Goal: Find contact information: Find contact information

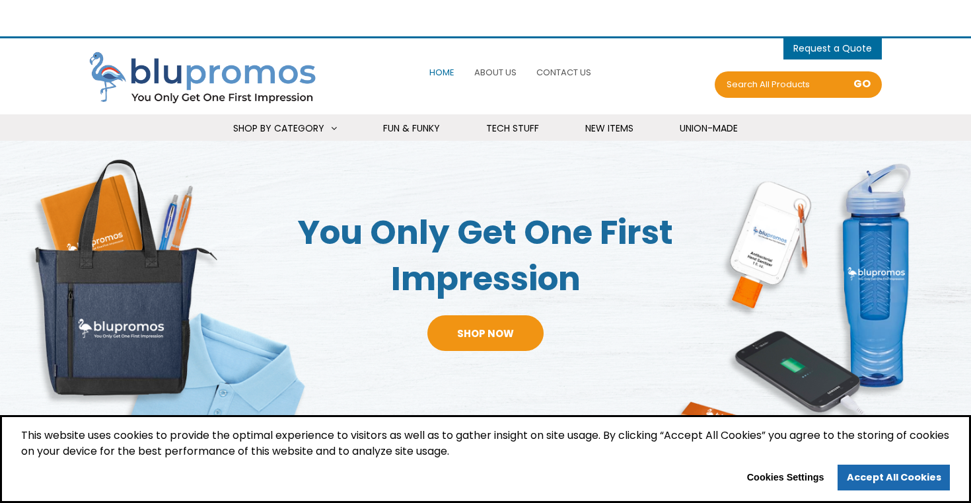
select select "Language Translate Widget"
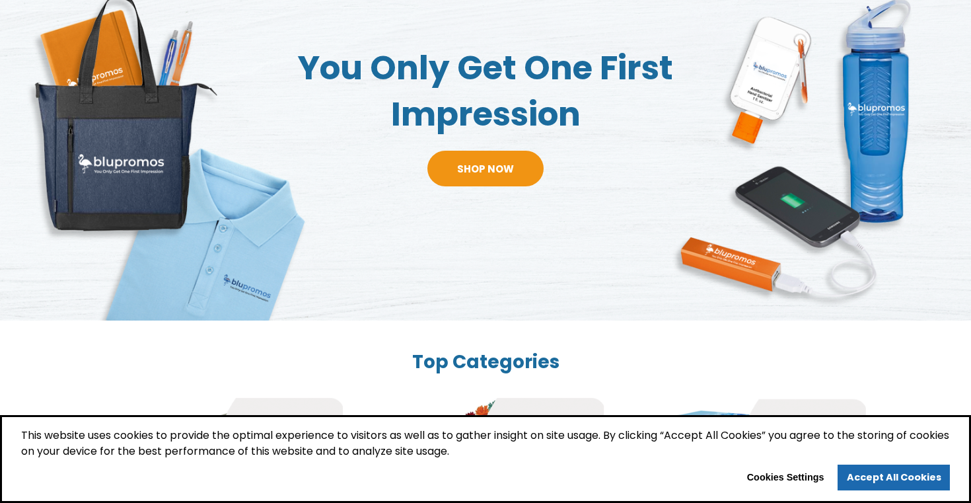
scroll to position [176, 0]
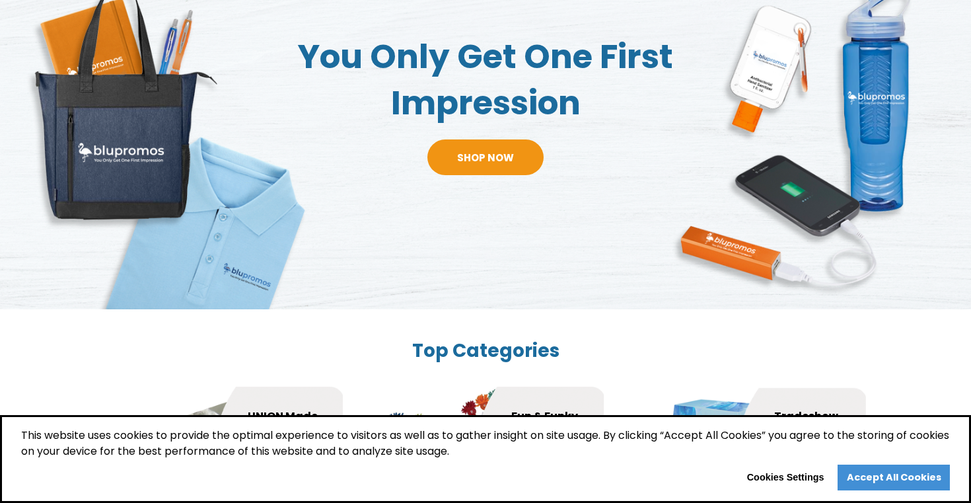
click at [874, 483] on link "Accept All Cookies" at bounding box center [894, 478] width 112 height 26
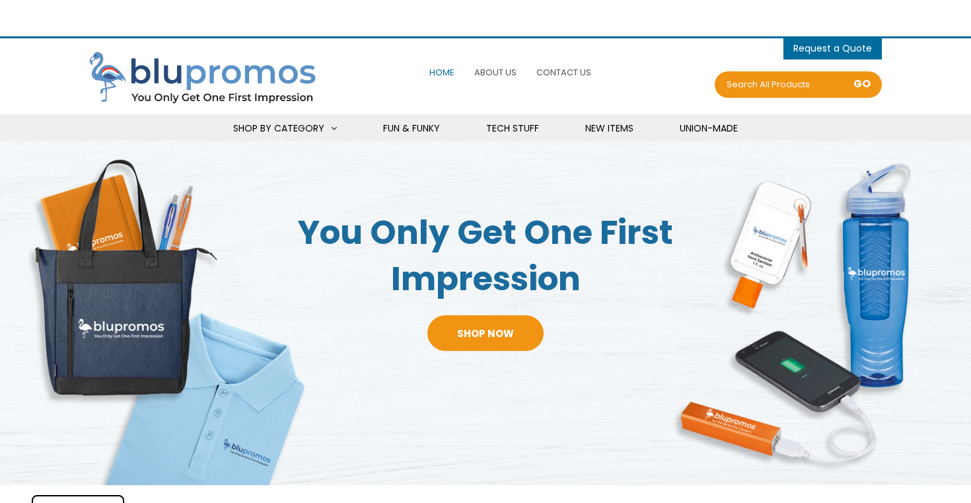
select select "Language Translate Widget"
click at [565, 77] on span "Contact Us" at bounding box center [564, 72] width 55 height 13
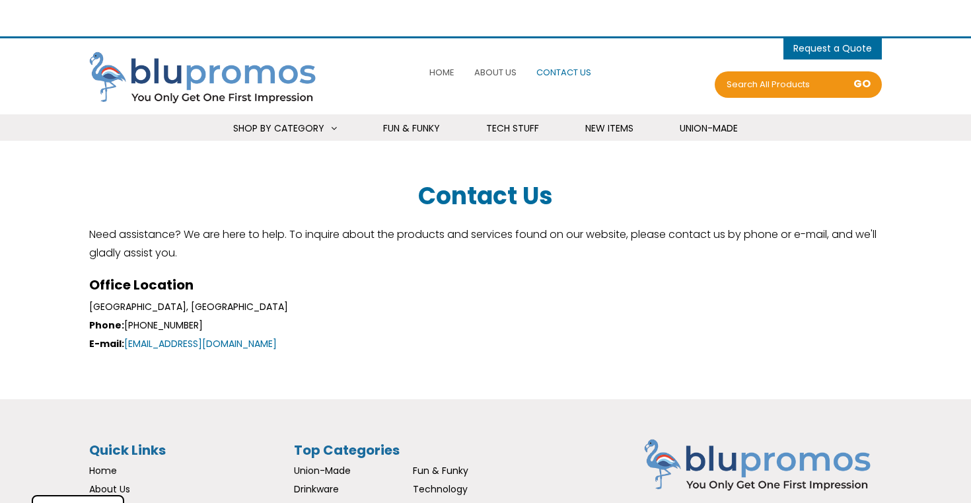
select select "Language Translate Widget"
